Goal: Task Accomplishment & Management: Manage account settings

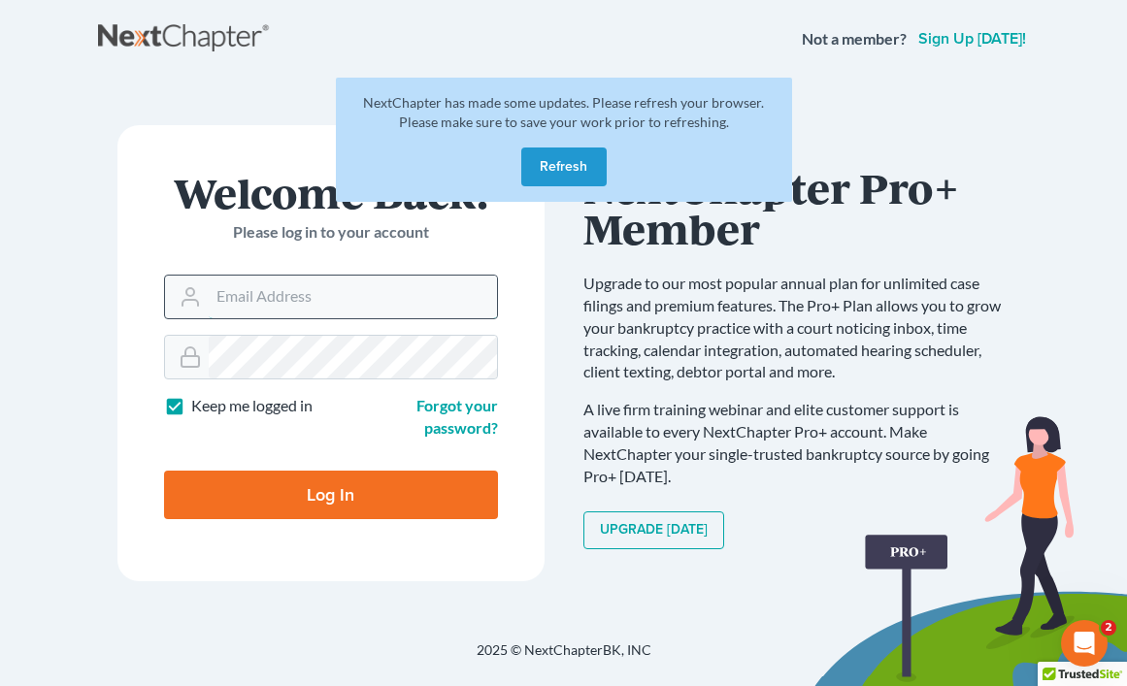
click at [250, 295] on input "Email Address" at bounding box center [353, 297] width 288 height 43
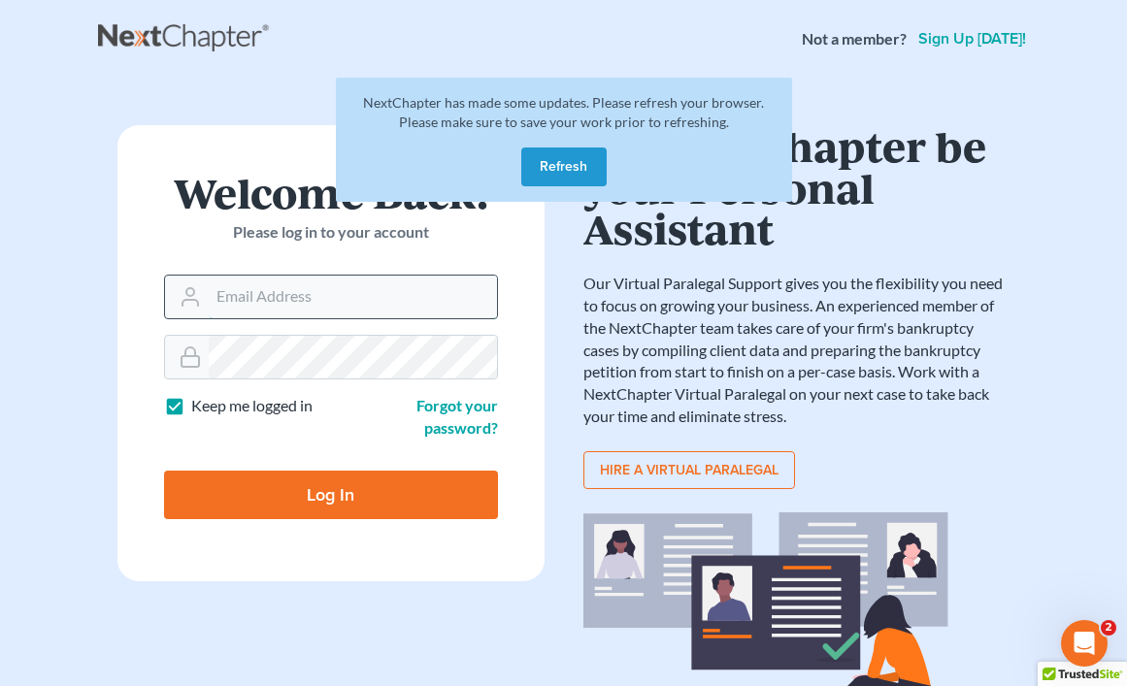
type input "[EMAIL_ADDRESS][PERSON_NAME][DOMAIN_NAME]"
click at [326, 494] on input "Log In" at bounding box center [331, 495] width 334 height 49
type input "Thinking..."
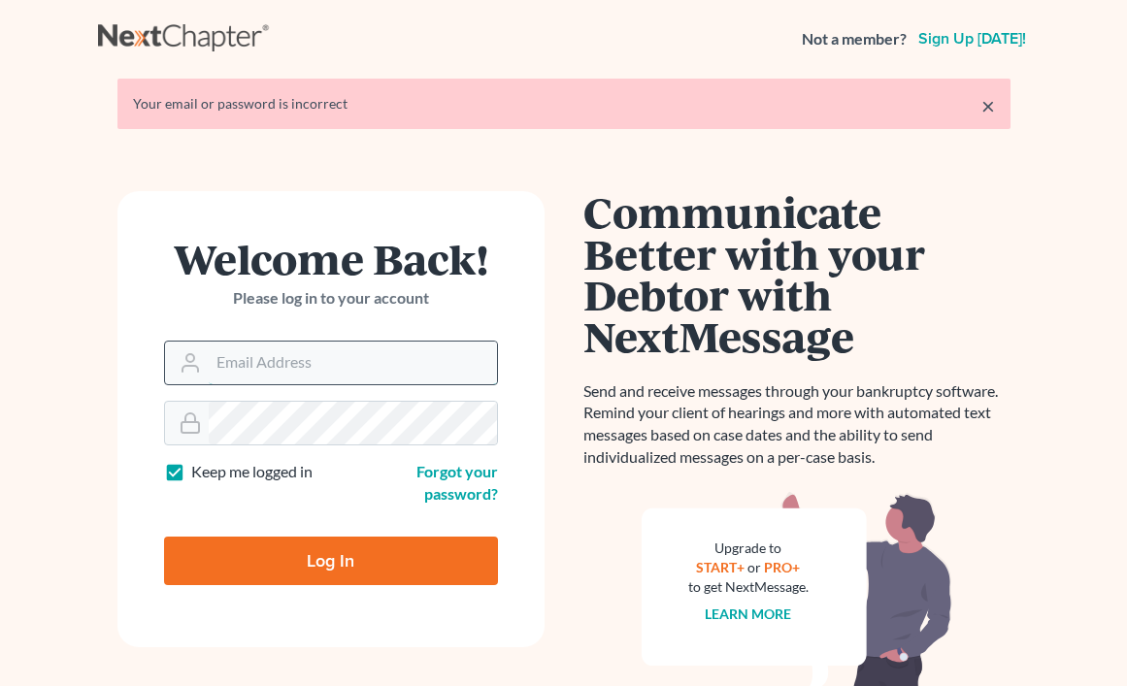
click at [290, 369] on input "Email Address" at bounding box center [353, 363] width 288 height 43
type input "[EMAIL_ADDRESS][PERSON_NAME][DOMAIN_NAME]"
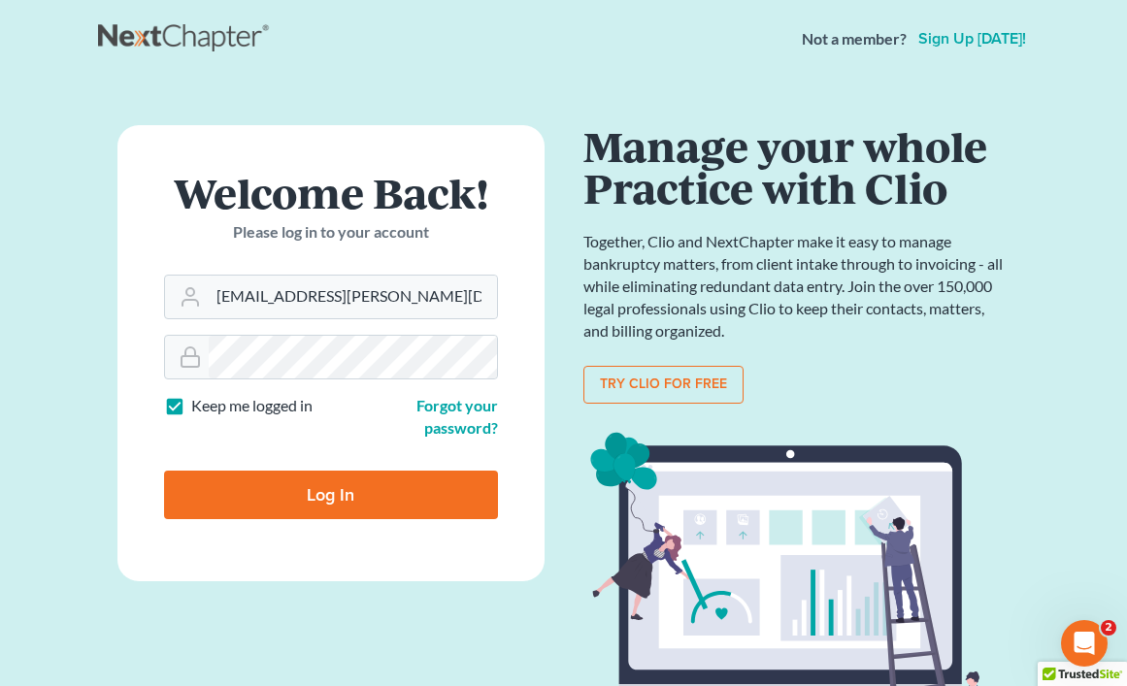
click at [349, 506] on input "Log In" at bounding box center [331, 495] width 334 height 49
type input "Thinking..."
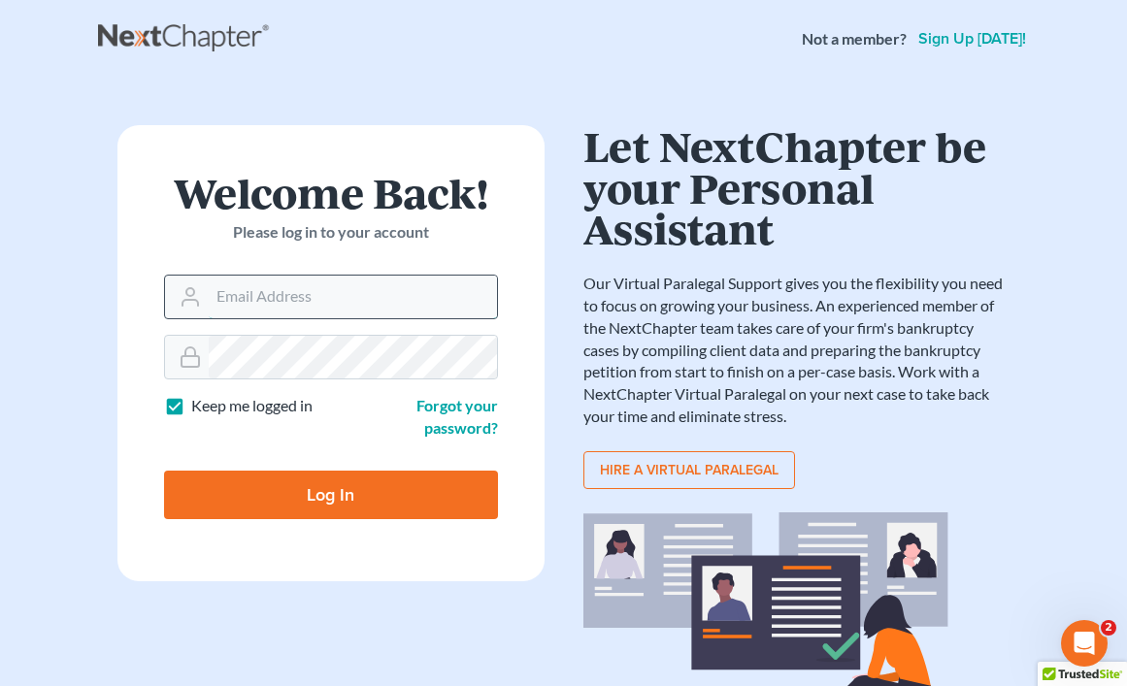
click at [324, 300] on input "Email Address" at bounding box center [353, 297] width 288 height 43
type input "[EMAIL_ADDRESS][PERSON_NAME][DOMAIN_NAME]"
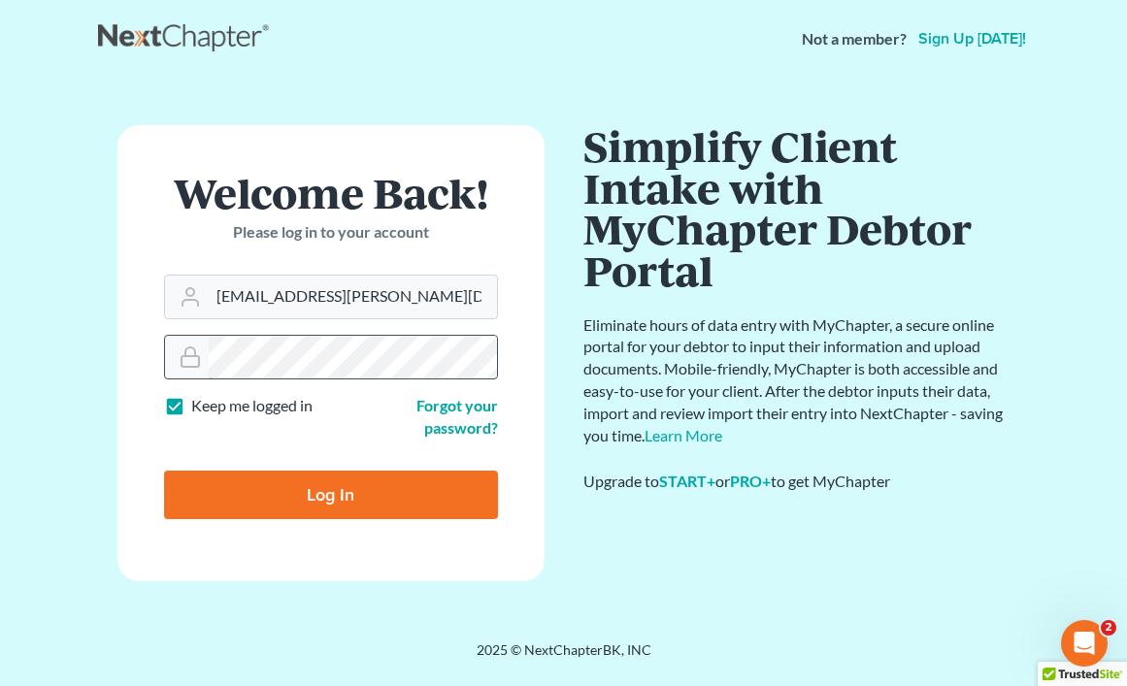
click at [164, 471] on input "Log In" at bounding box center [331, 495] width 334 height 49
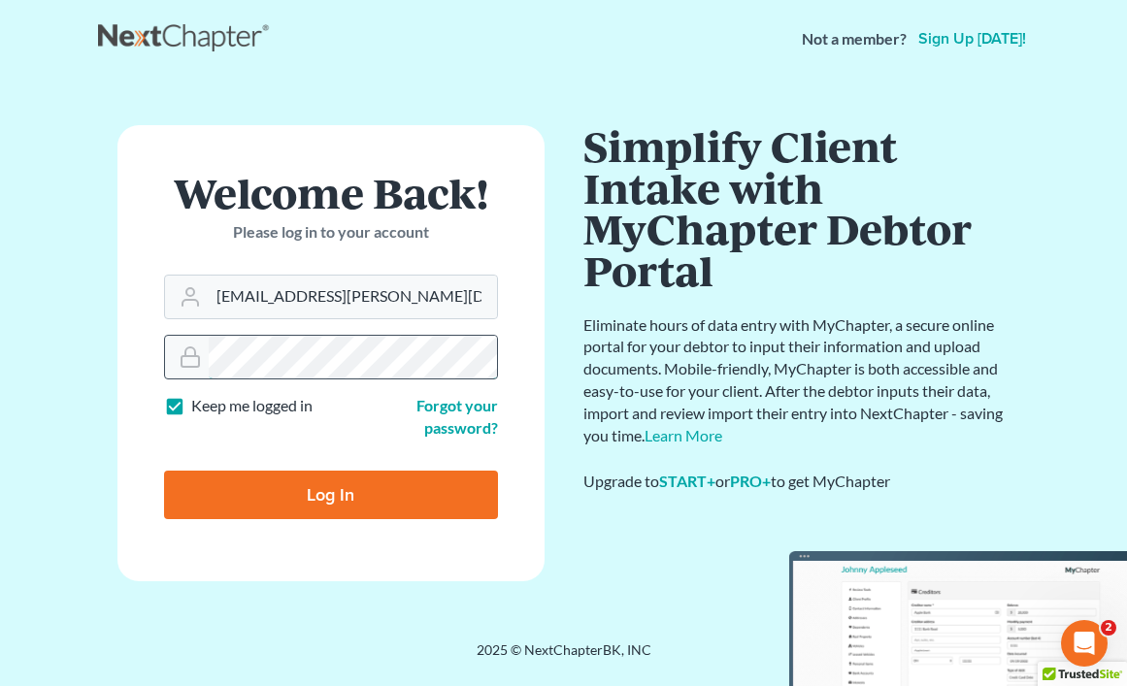
type input "Thinking..."
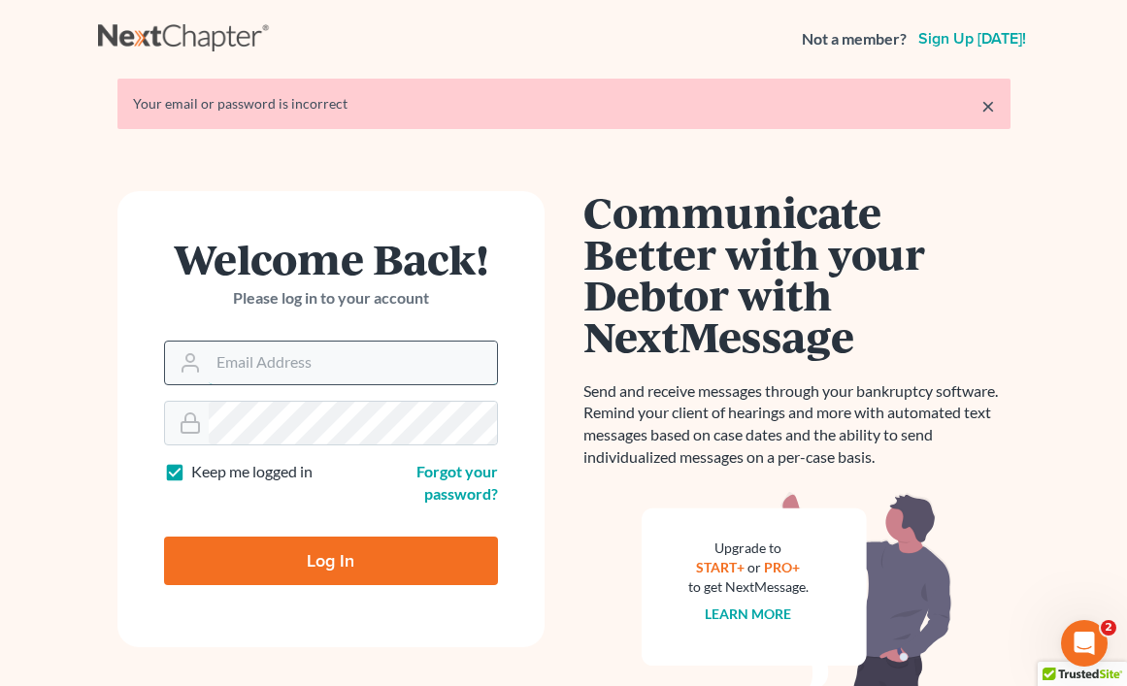
click at [345, 363] on input "Email Address" at bounding box center [353, 363] width 288 height 43
type input "[EMAIL_ADDRESS][PERSON_NAME][DOMAIN_NAME]"
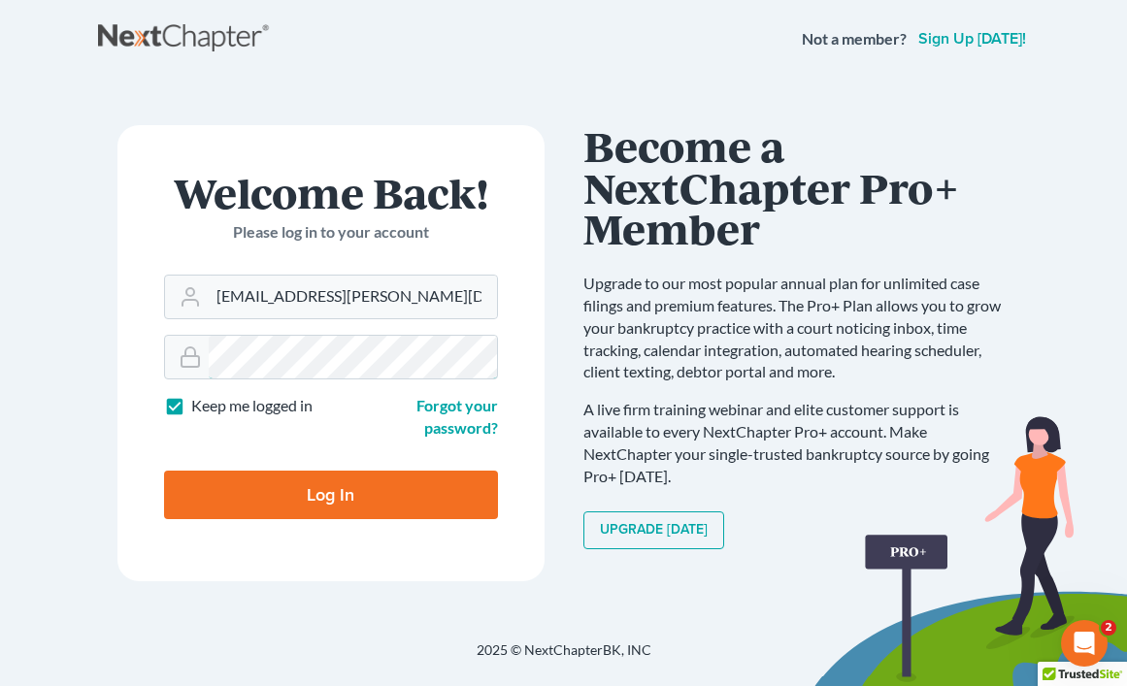
click at [164, 471] on input "Log In" at bounding box center [331, 495] width 334 height 49
type input "Thinking..."
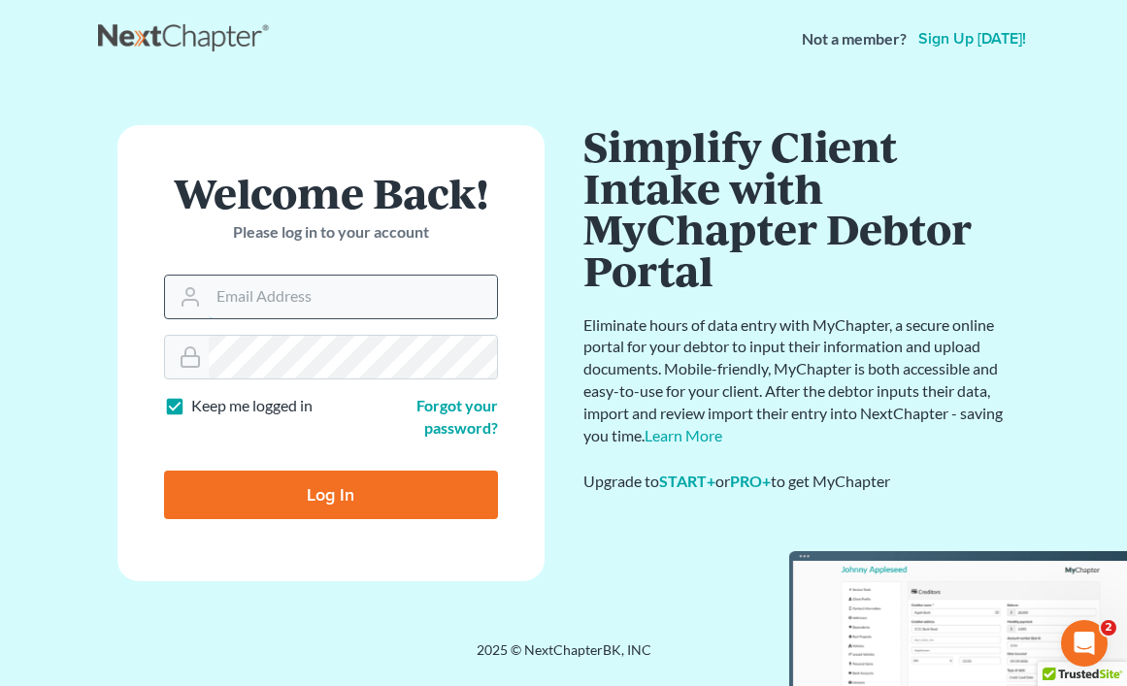
click at [245, 301] on input "Email Address" at bounding box center [353, 297] width 288 height 43
type input "[EMAIL_ADDRESS][PERSON_NAME][DOMAIN_NAME]"
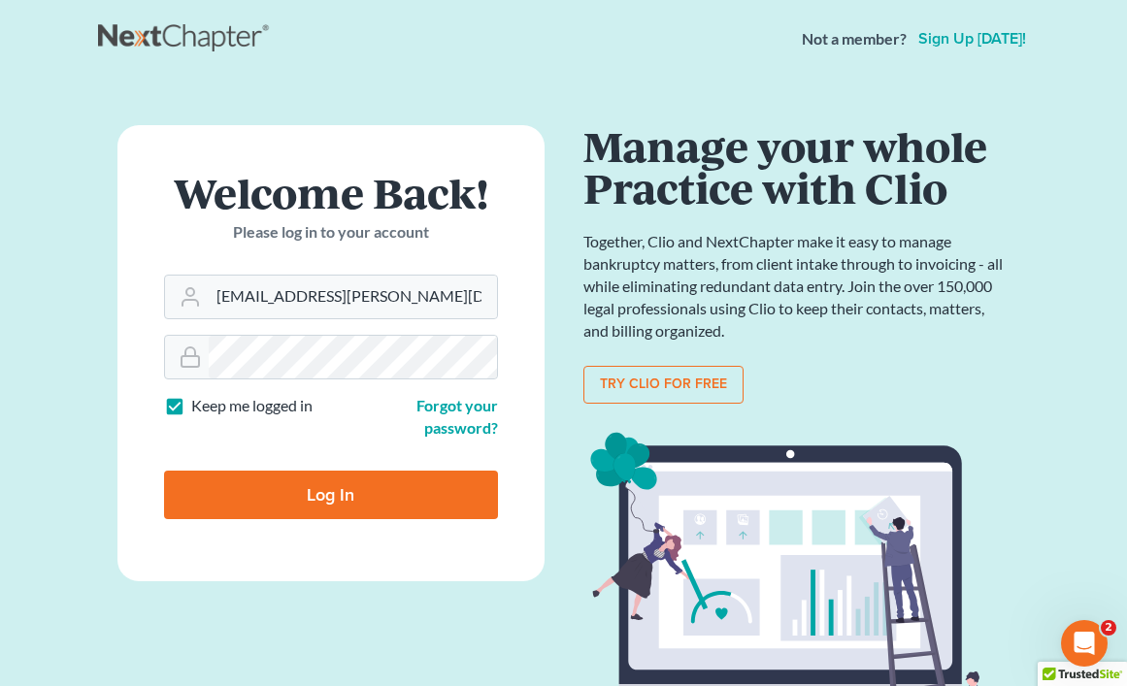
click at [411, 498] on input "Log In" at bounding box center [331, 495] width 334 height 49
type input "Thinking..."
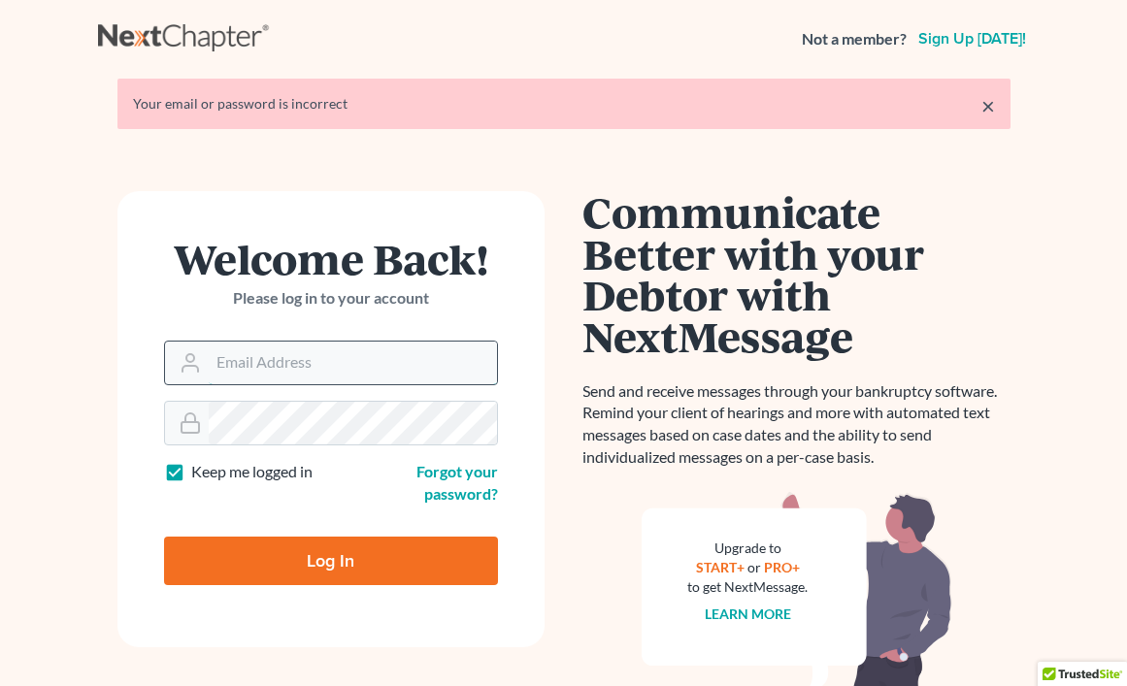
click at [353, 362] on input "Email Address" at bounding box center [353, 363] width 288 height 43
click at [317, 367] on input "Email Address" at bounding box center [353, 363] width 288 height 43
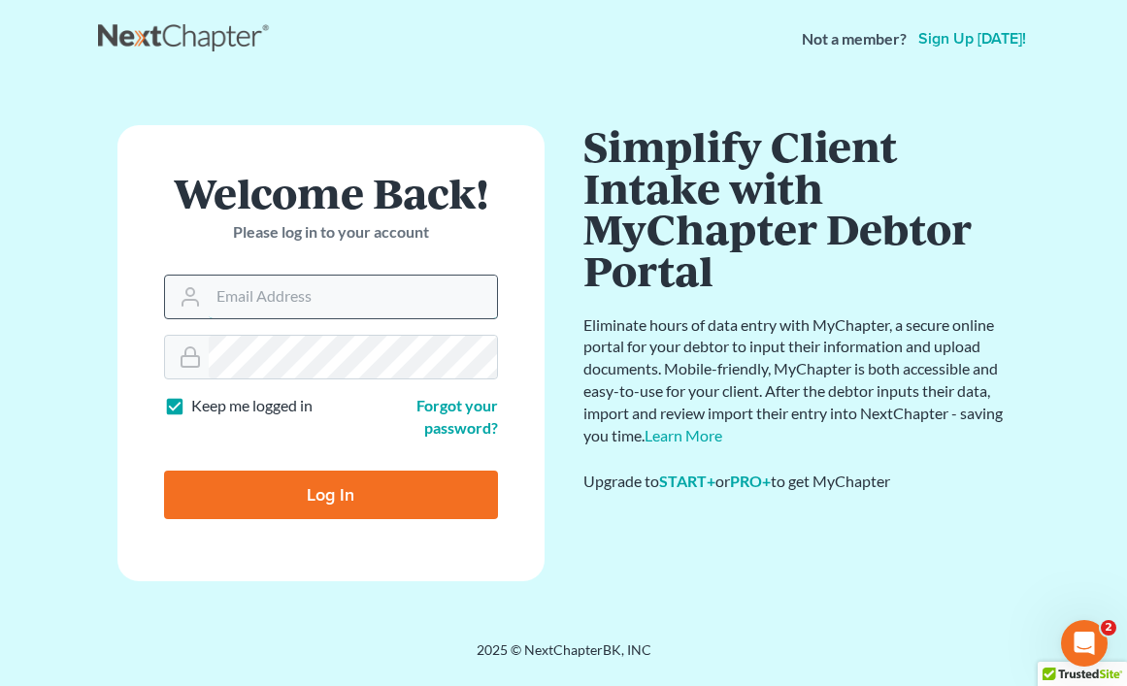
type input "zuberlaw@cox.net"
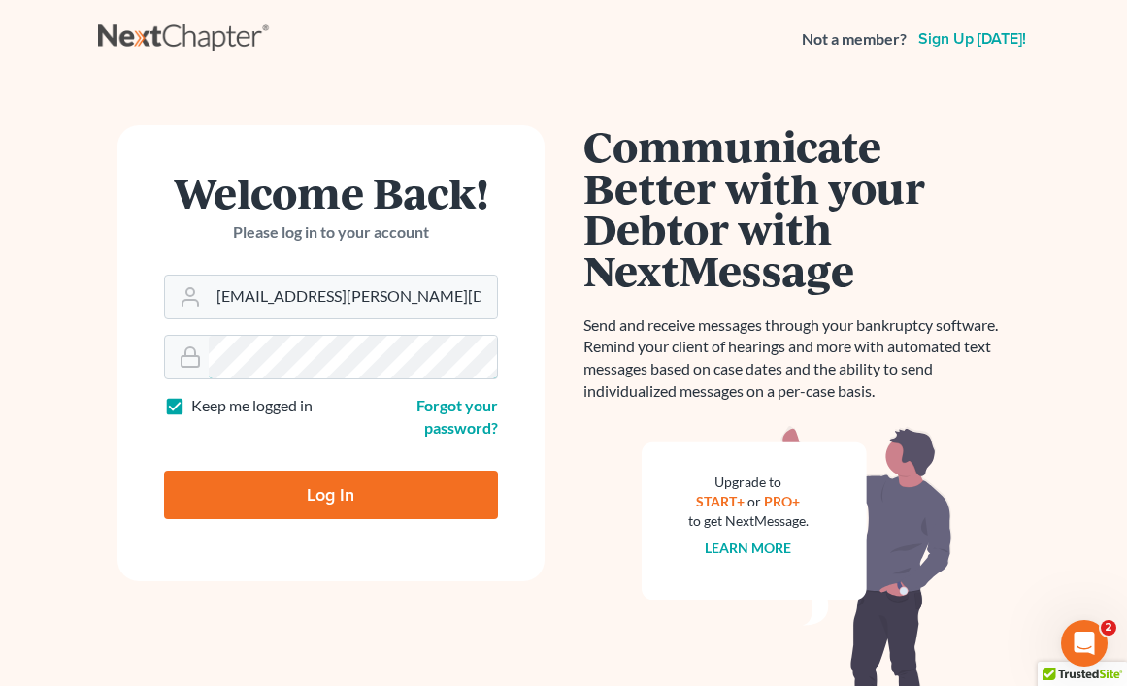
click at [164, 471] on input "Log In" at bounding box center [331, 495] width 334 height 49
type input "Thinking..."
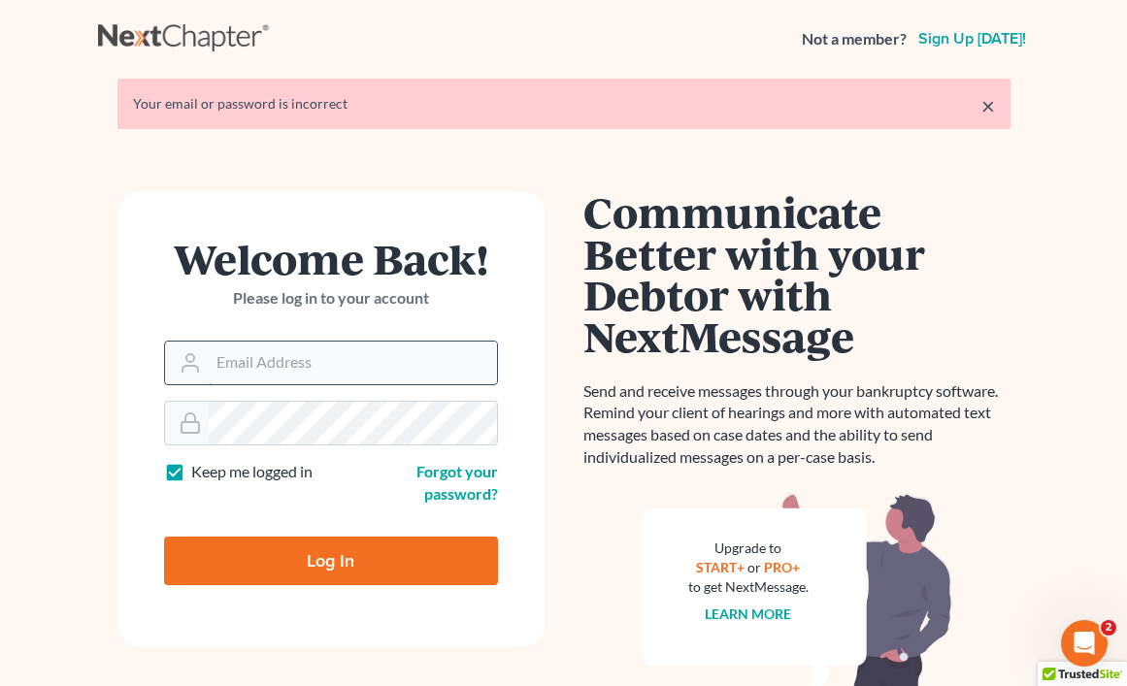
click at [385, 354] on input "Email Address" at bounding box center [353, 363] width 288 height 43
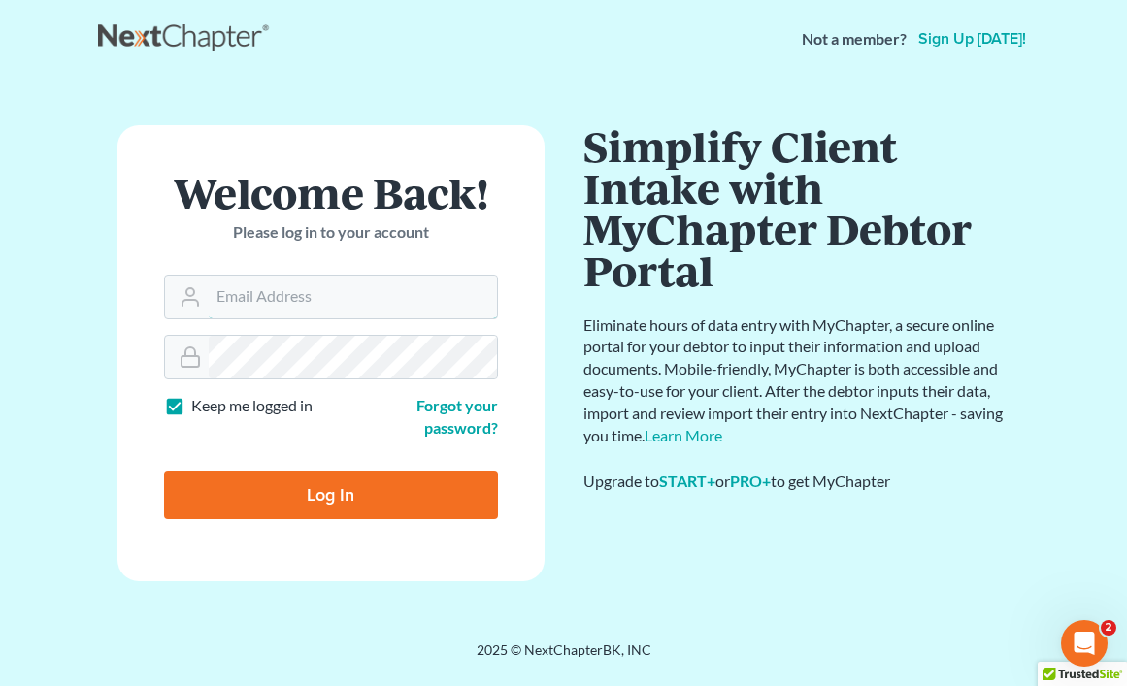
type input "[EMAIL_ADDRESS][PERSON_NAME][DOMAIN_NAME]"
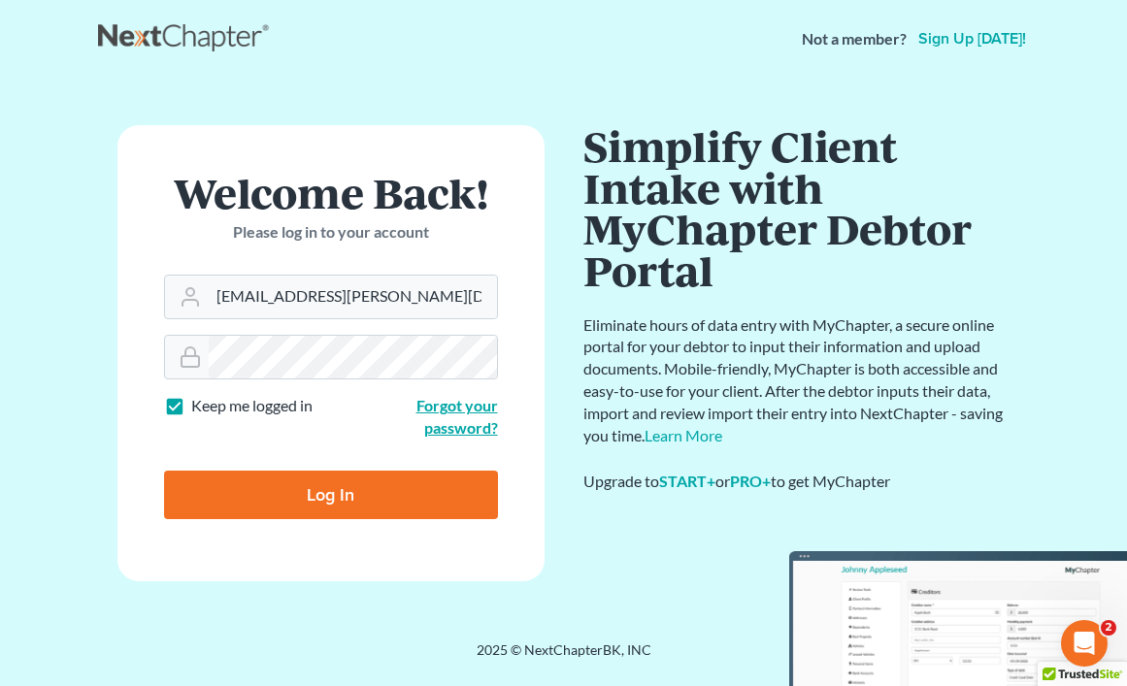
click at [467, 424] on link "Forgot your password?" at bounding box center [458, 416] width 82 height 41
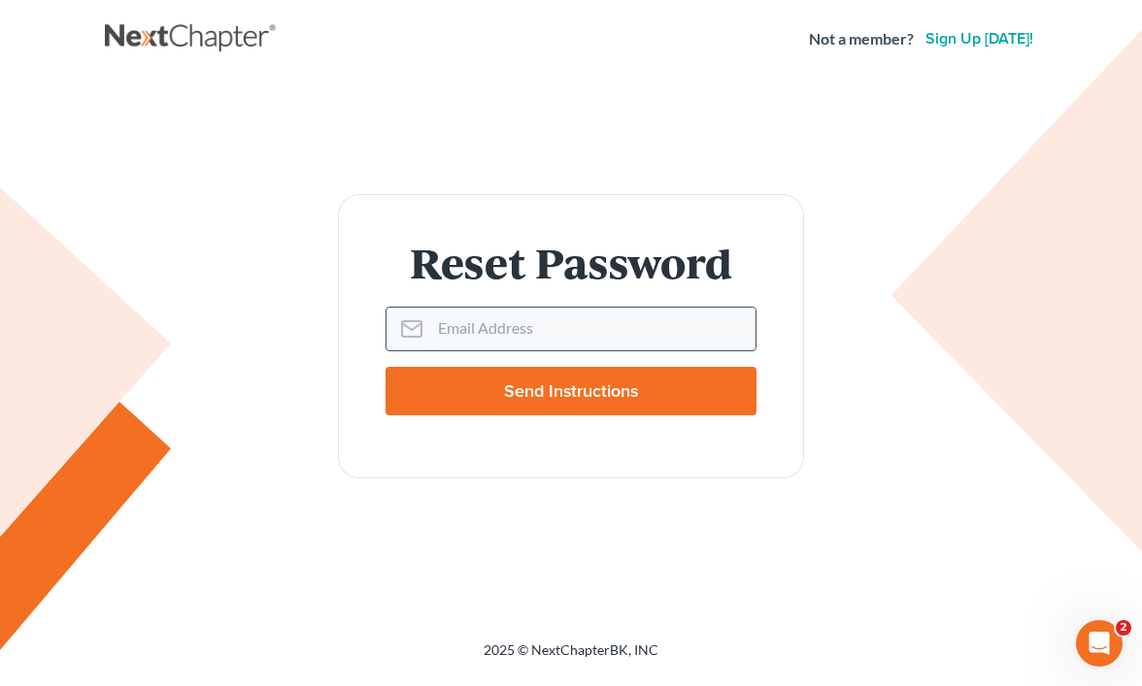
click at [445, 335] on input "Email Address" at bounding box center [592, 329] width 325 height 43
click at [540, 323] on input "Email Address" at bounding box center [592, 329] width 325 height 43
type input "zuberlaw@cox.net"
click at [599, 380] on input "Send Instructions" at bounding box center [570, 391] width 371 height 49
